Goal: Check status

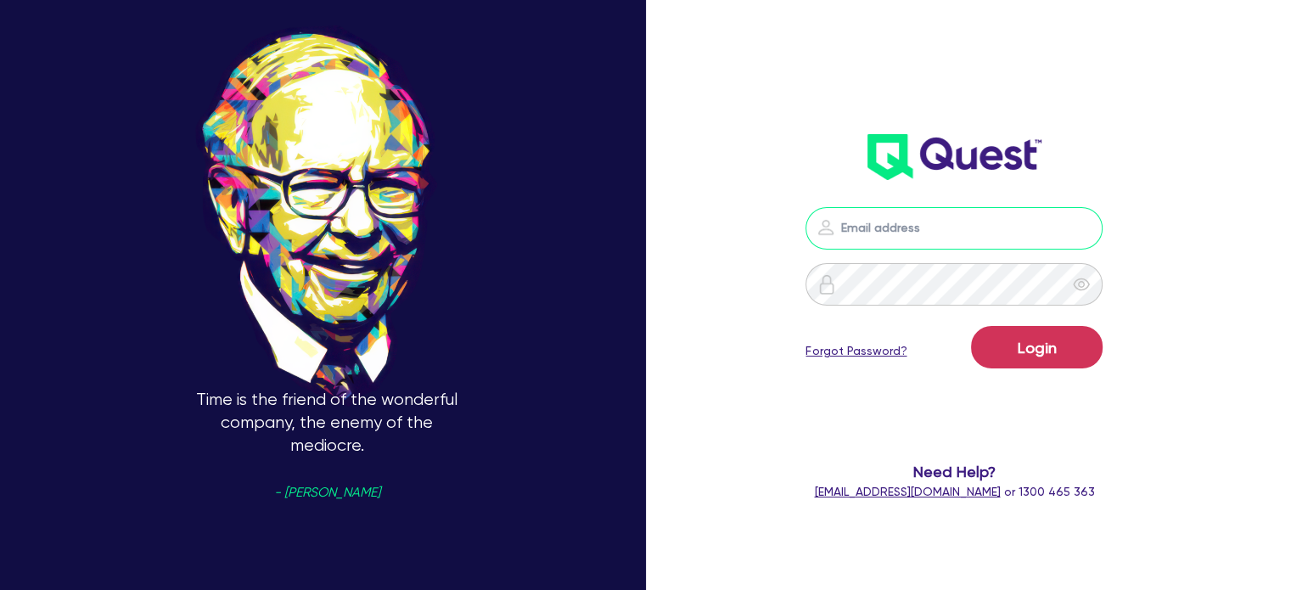
click at [970, 223] on input "email" at bounding box center [953, 228] width 297 height 42
type input "[EMAIL_ADDRESS][PERSON_NAME][DOMAIN_NAME]"
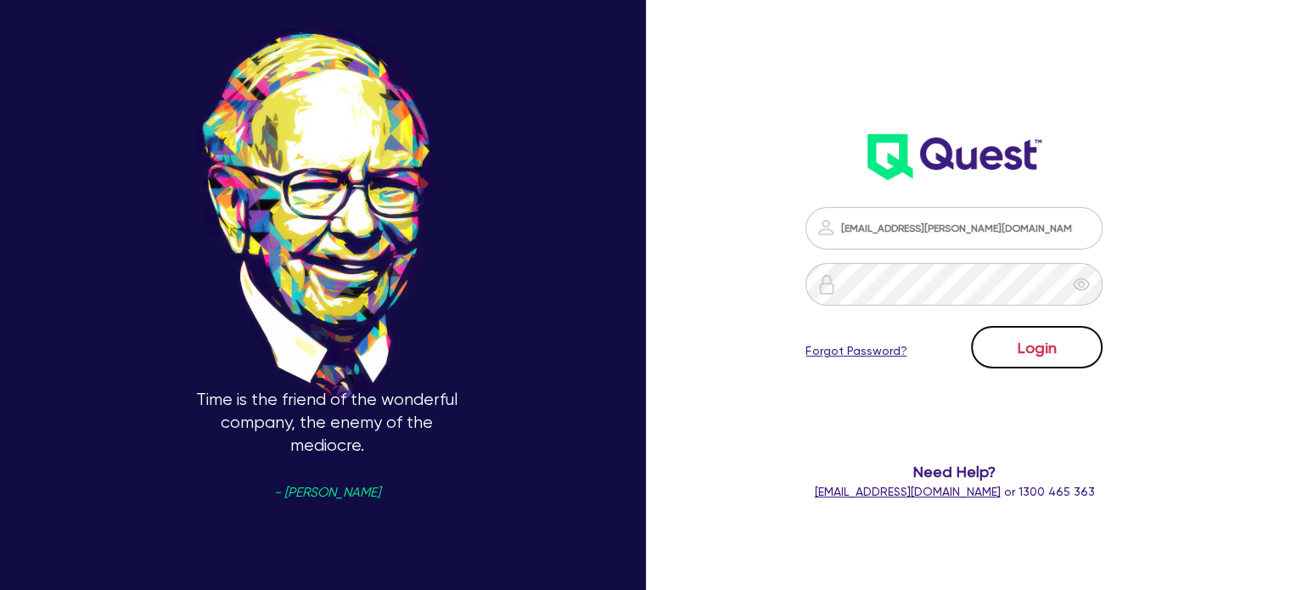
click at [1025, 334] on button "Login" at bounding box center [1037, 347] width 132 height 42
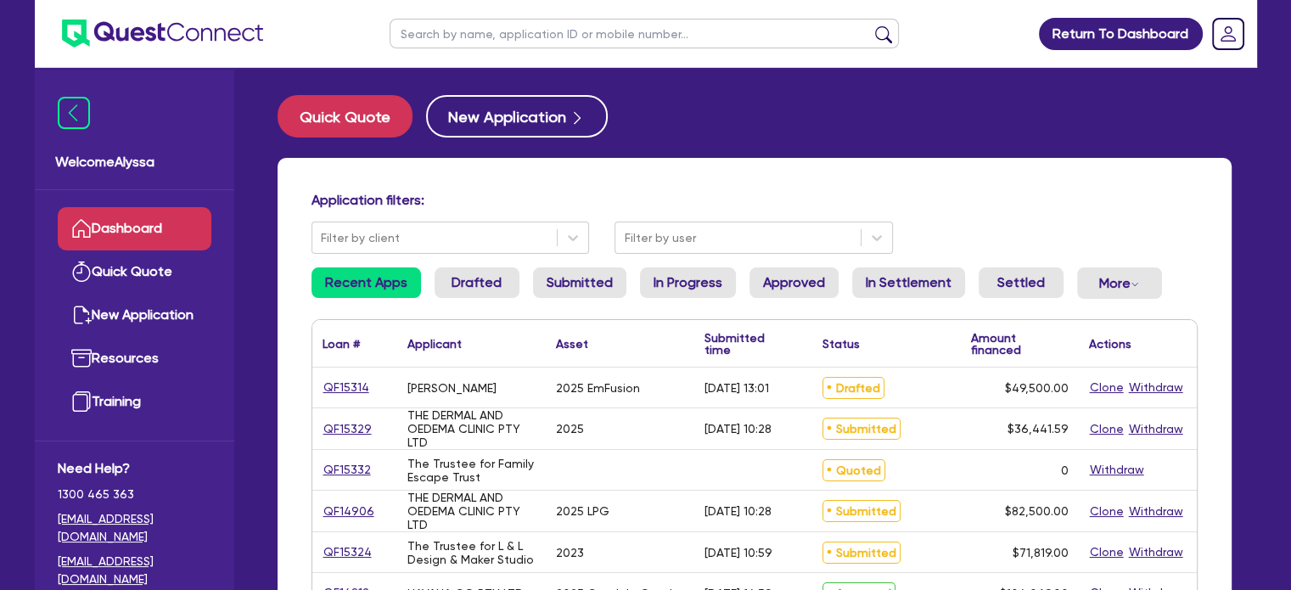
click at [464, 36] on input "text" at bounding box center [644, 34] width 509 height 30
type input "[PERSON_NAME]"
click at [870, 25] on button "submit" at bounding box center [883, 37] width 27 height 24
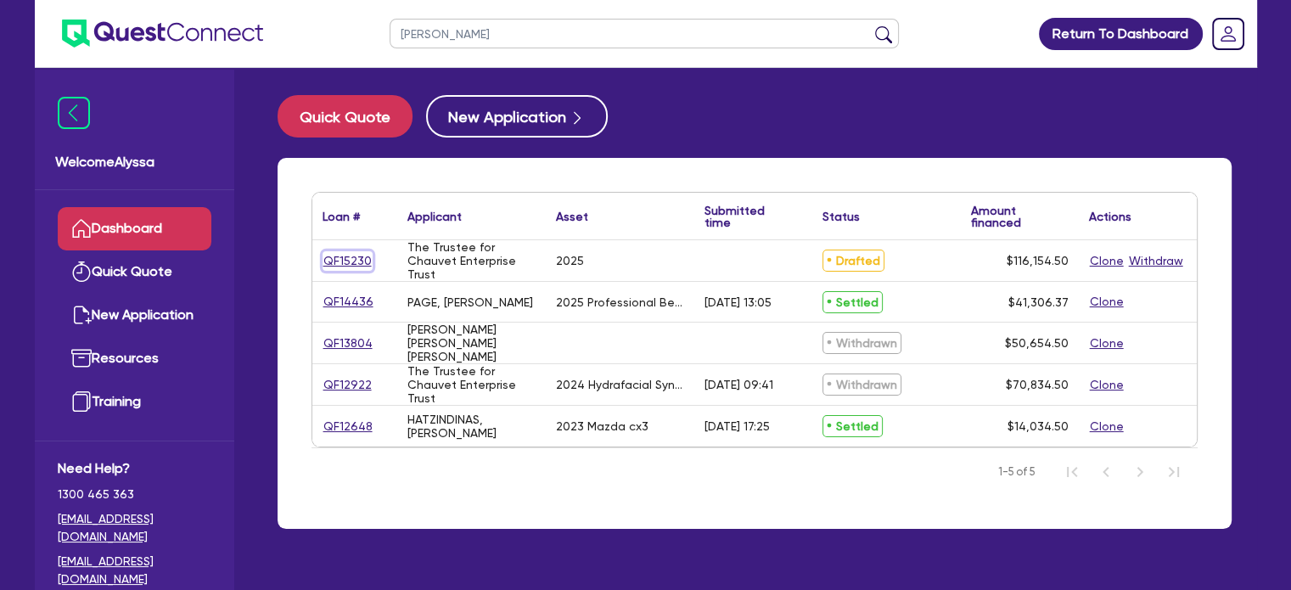
click at [340, 257] on link "QF15230" at bounding box center [347, 261] width 50 height 20
select select "SECONDARY_ASSETS"
select select "MEDICAL_DENTAL_LABORATORY_EQUIPMENT"
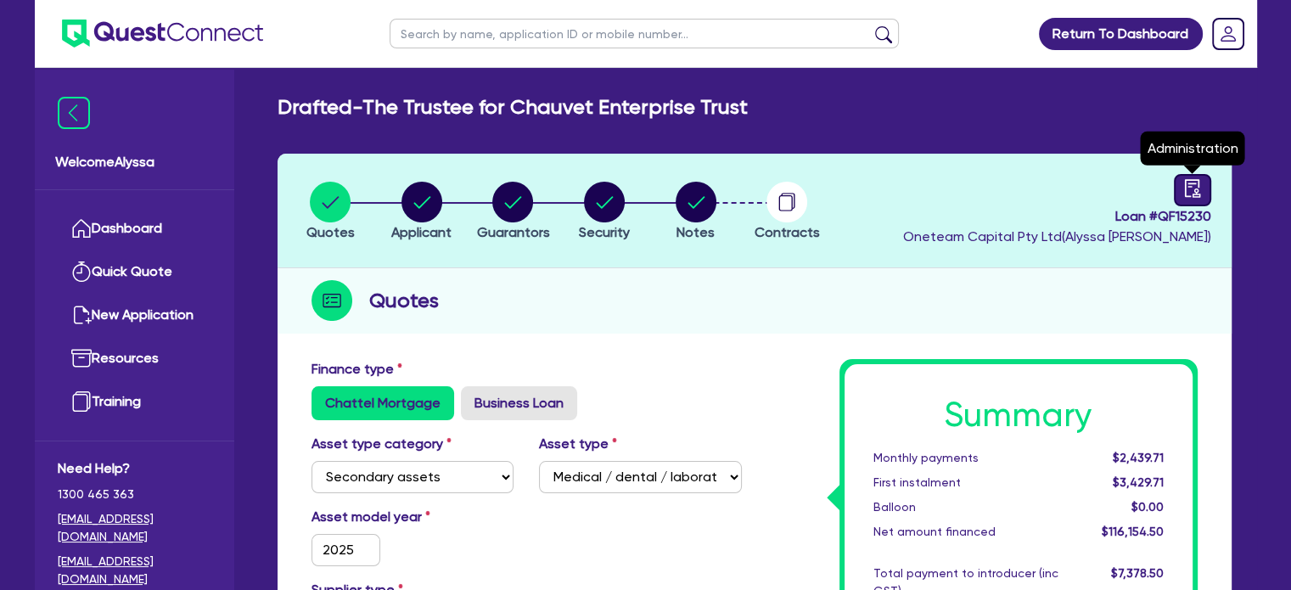
click at [1198, 191] on icon "audit" at bounding box center [1192, 188] width 19 height 19
select select "DRAFTED_NEW"
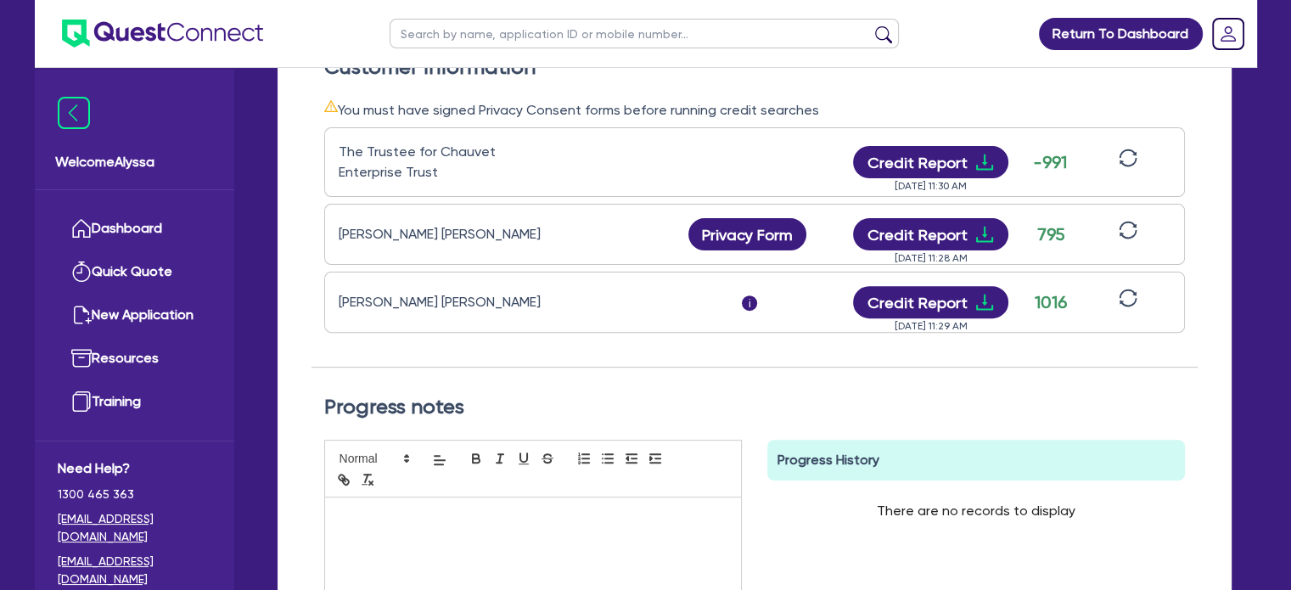
scroll to position [523, 0]
click at [956, 236] on button "Credit Report" at bounding box center [930, 234] width 155 height 32
